Goal: Transaction & Acquisition: Purchase product/service

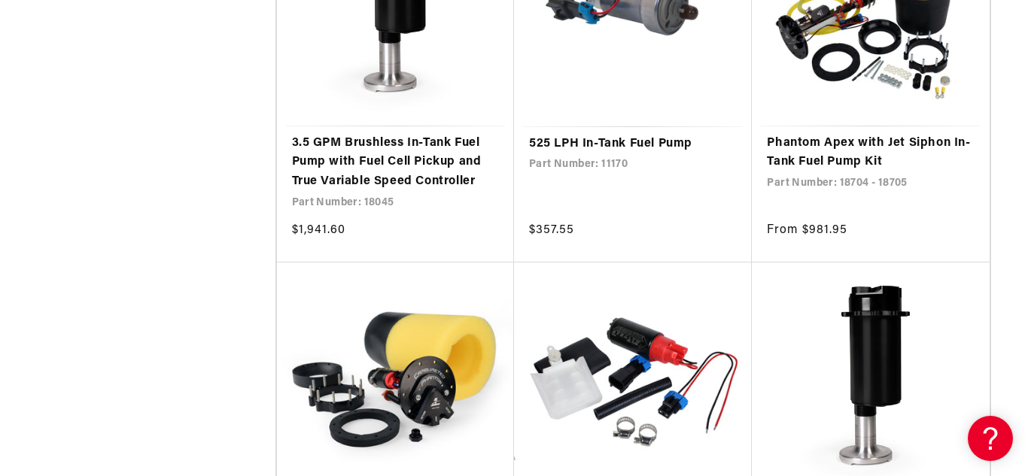
scroll to position [2684, 0]
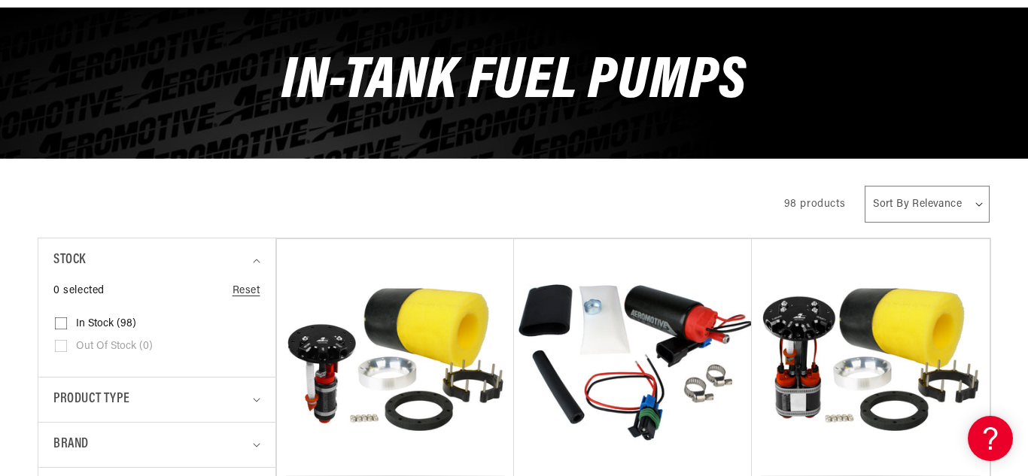
scroll to position [278, 0]
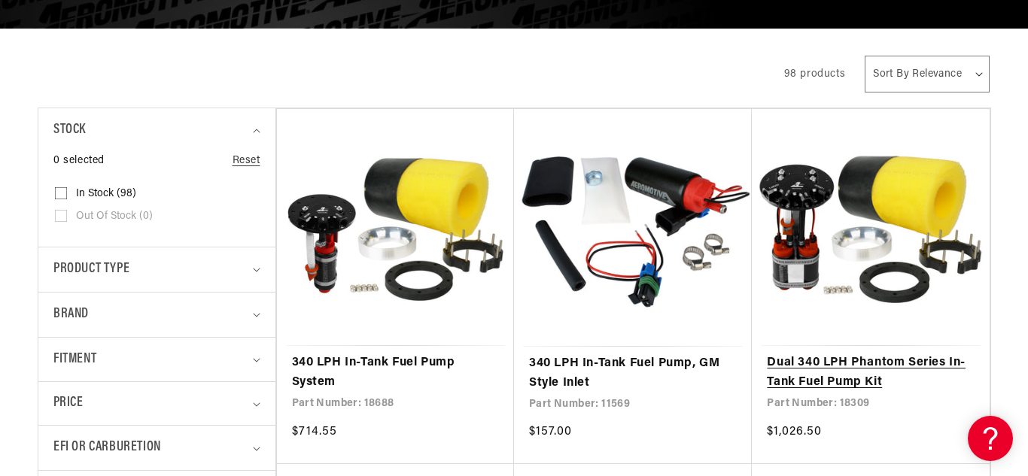
click at [858, 354] on link "Dual 340 LPH Phantom Series In-Tank Fuel Pump Kit" at bounding box center [870, 373] width 207 height 38
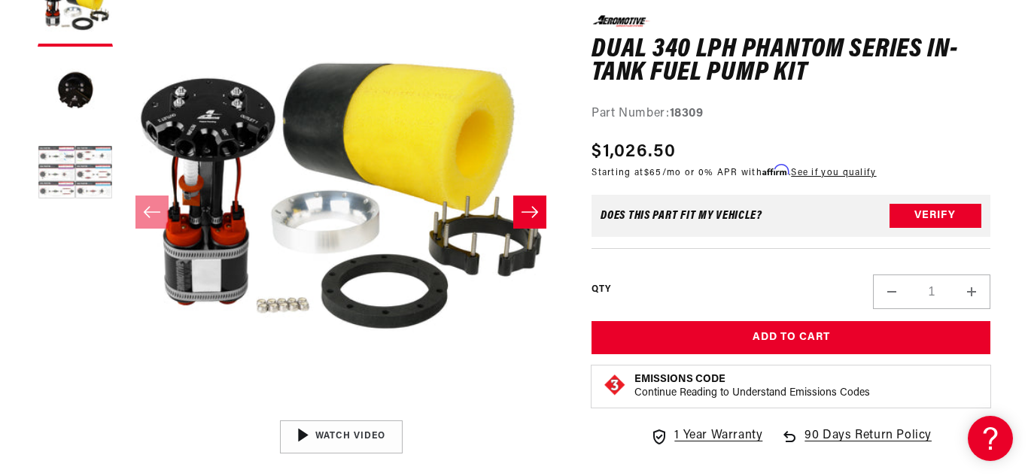
click at [75, 159] on button "Load image 3 in gallery view" at bounding box center [75, 174] width 75 height 75
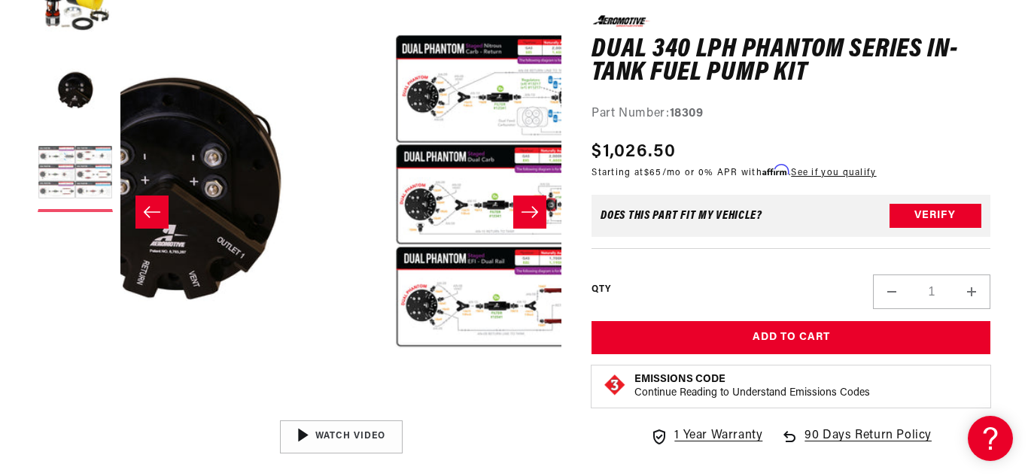
scroll to position [0, 882]
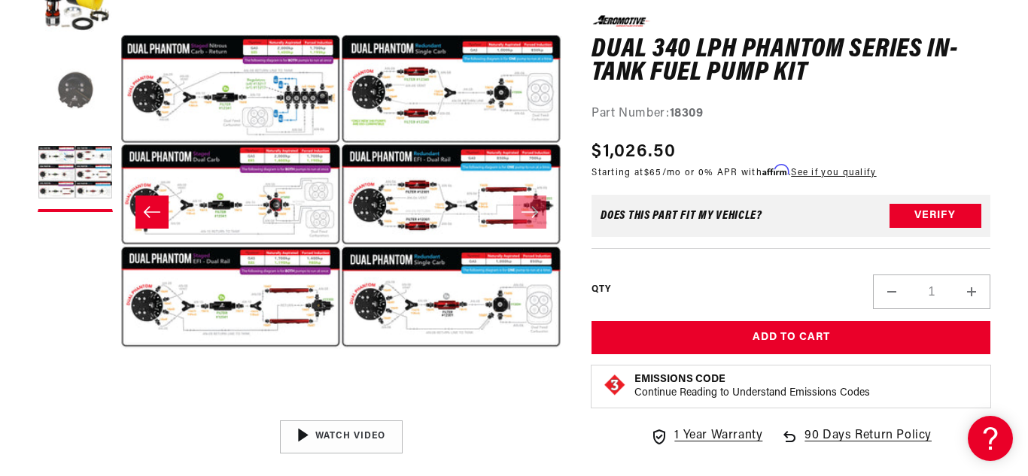
click at [80, 105] on button "Load image 2 in gallery view" at bounding box center [75, 91] width 75 height 75
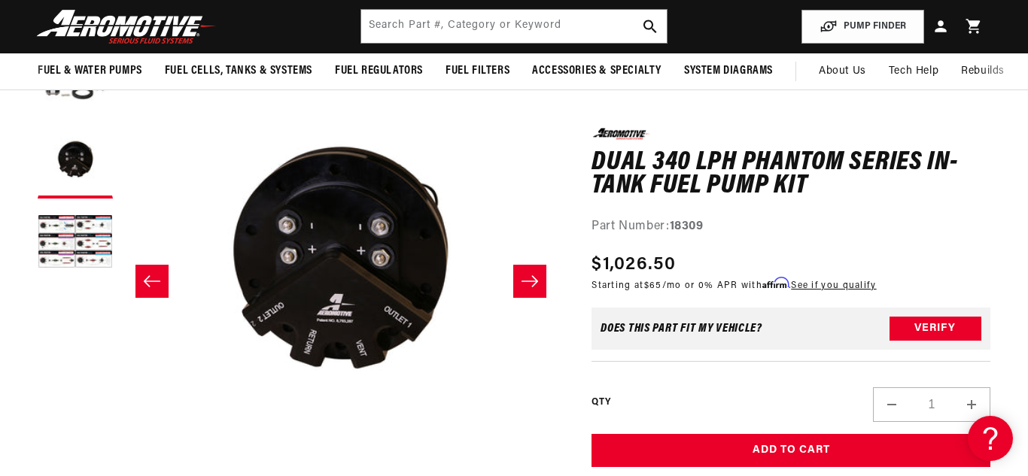
scroll to position [111, 0]
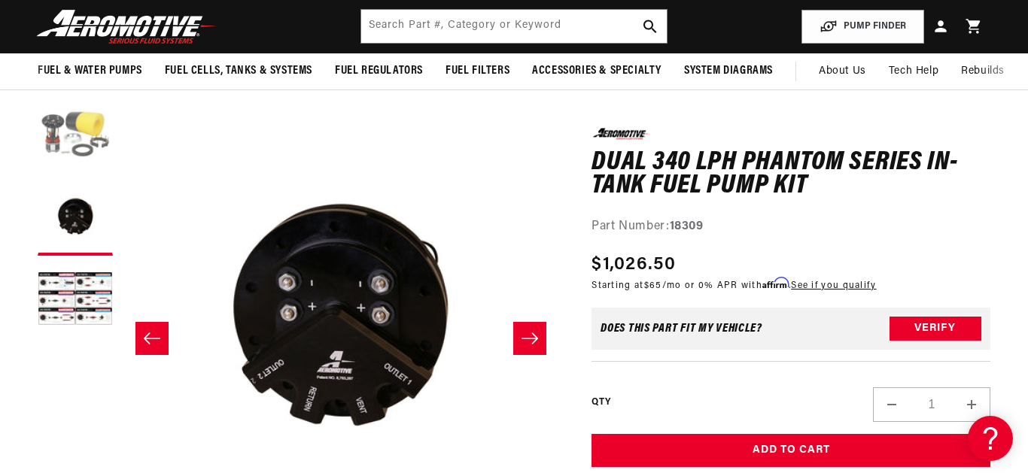
click at [99, 141] on button "Load image 1 in gallery view" at bounding box center [75, 135] width 75 height 75
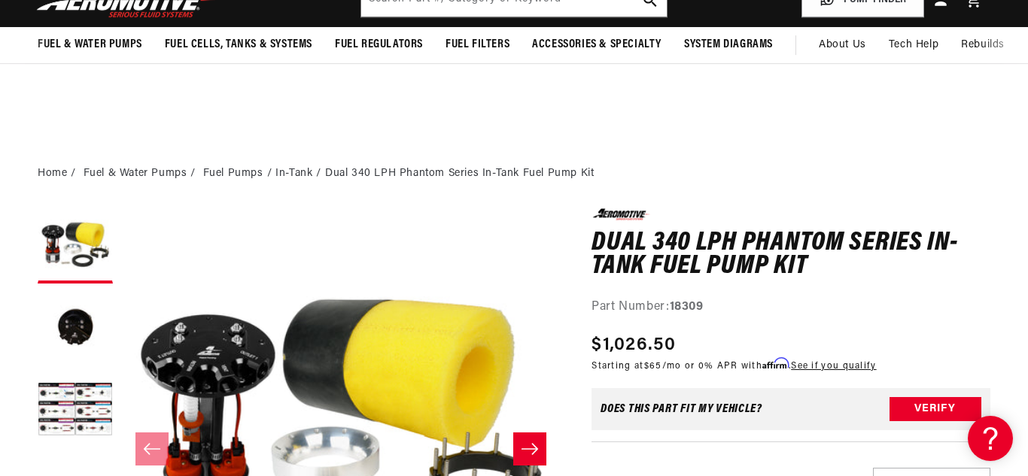
scroll to position [23, 0]
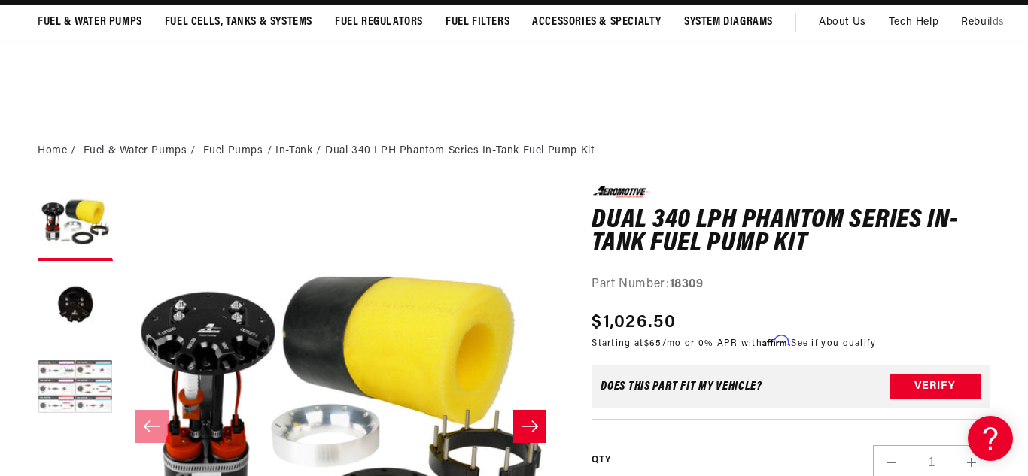
click at [83, 381] on button "Load image 3 in gallery view" at bounding box center [75, 388] width 75 height 75
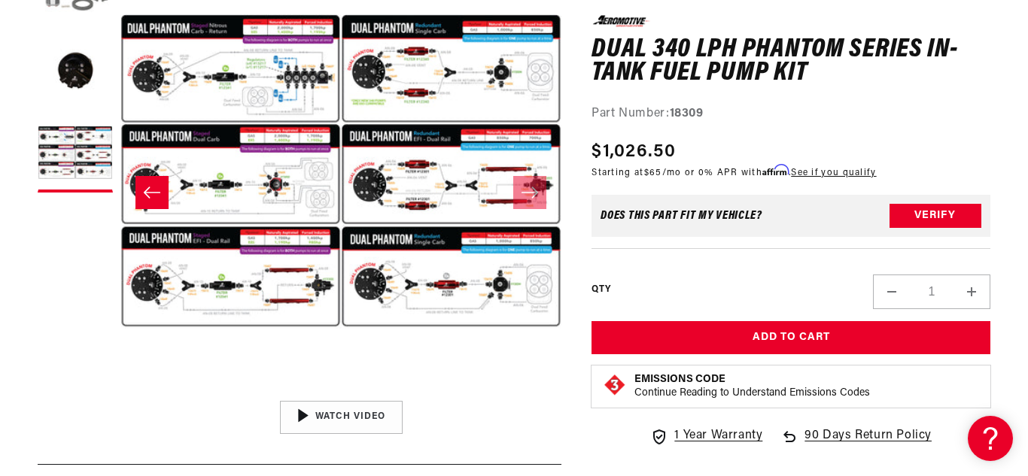
scroll to position [0, 0]
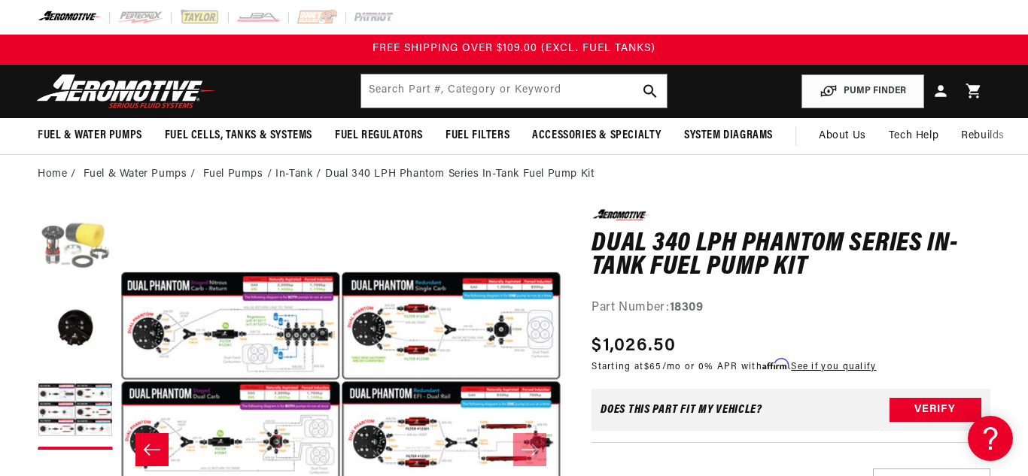
click at [89, 241] on button "Load image 1 in gallery view" at bounding box center [75, 246] width 75 height 75
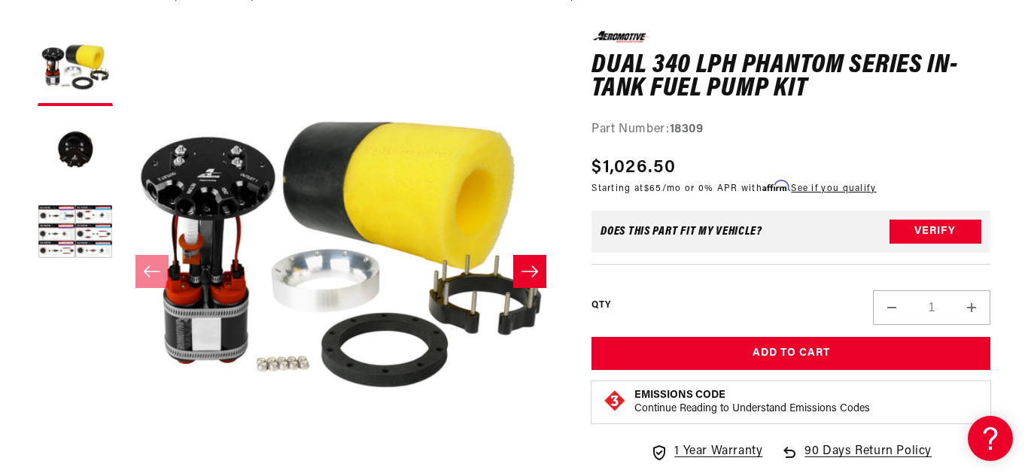
scroll to position [204, 0]
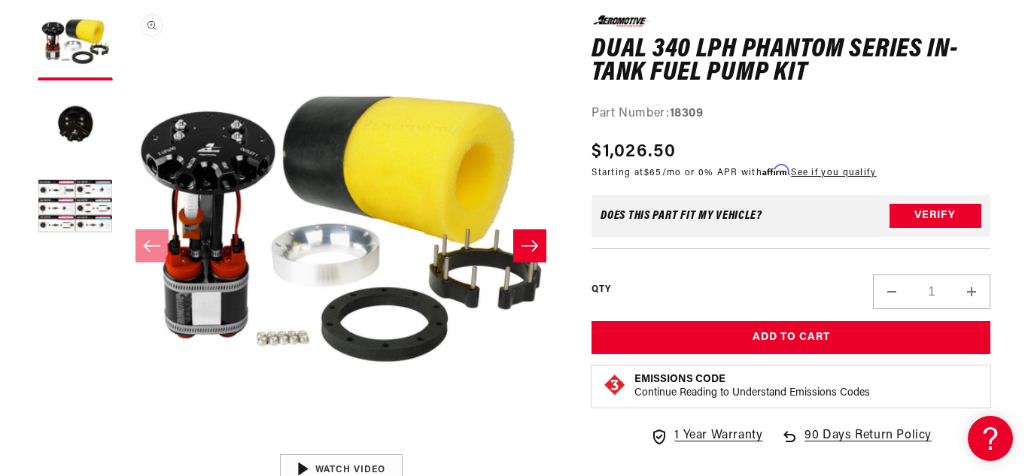
click at [120, 446] on button "Open media 1 in modal" at bounding box center [120, 446] width 0 height 0
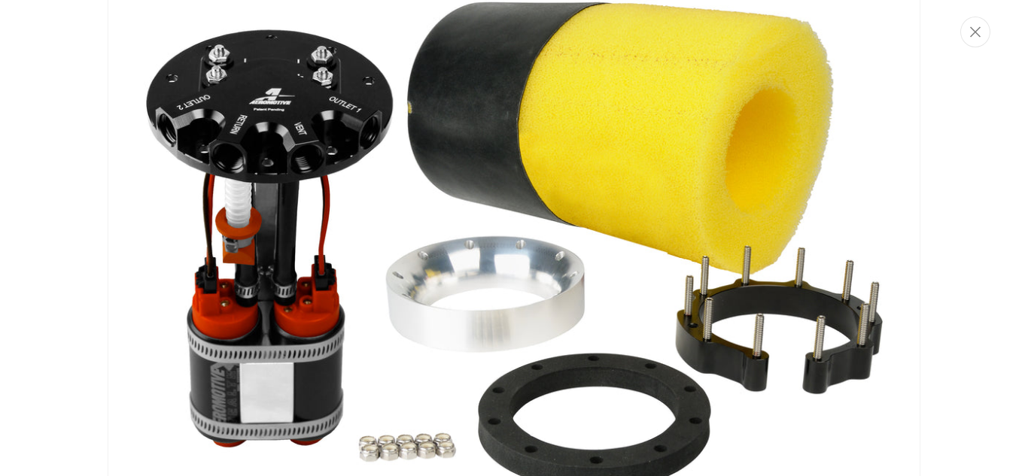
scroll to position [46, 0]
